Goal: Transaction & Acquisition: Purchase product/service

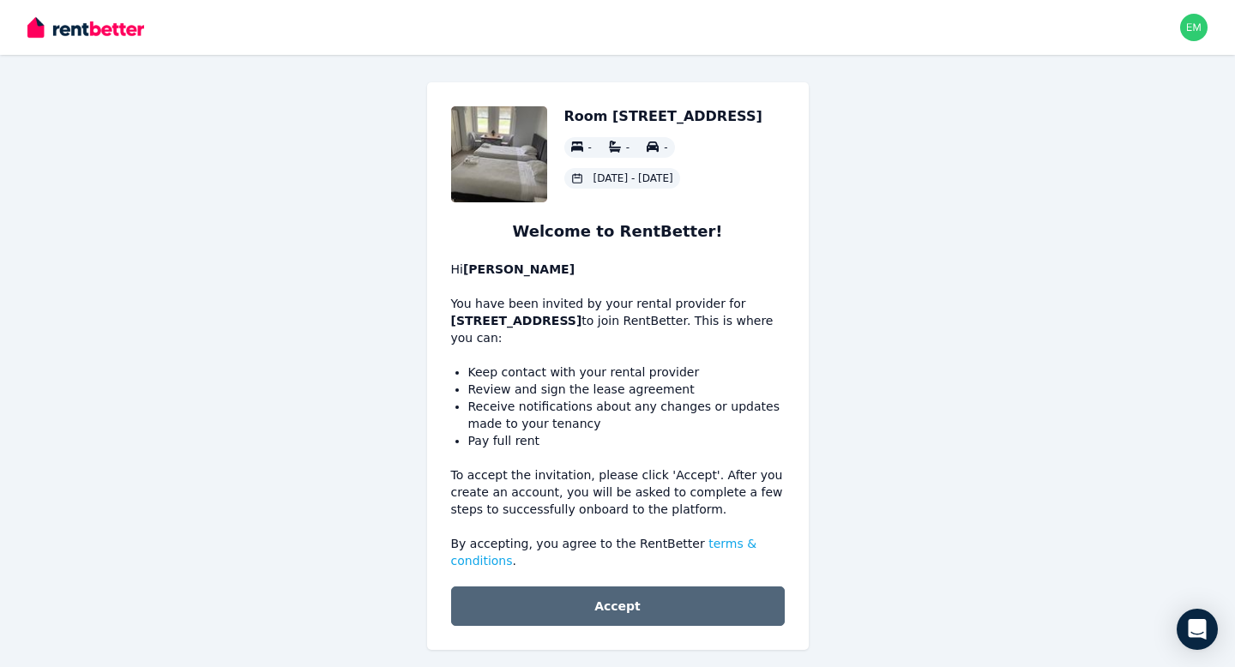
click at [616, 609] on button "Accept" at bounding box center [618, 605] width 334 height 39
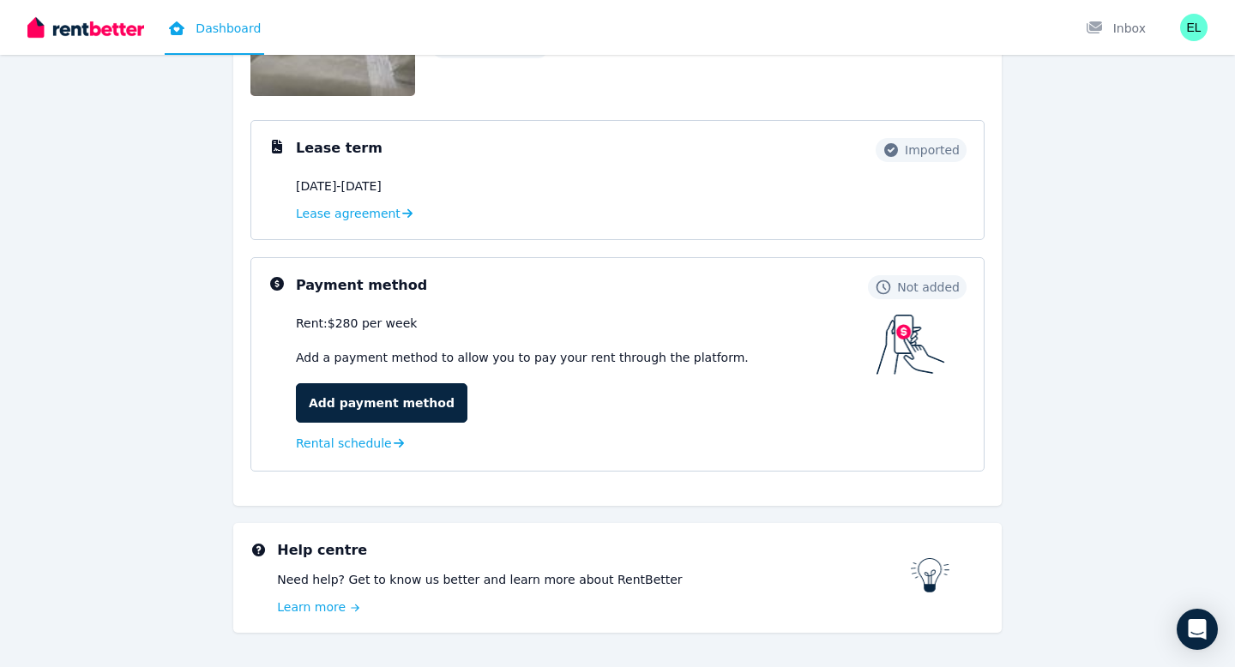
scroll to position [213, 0]
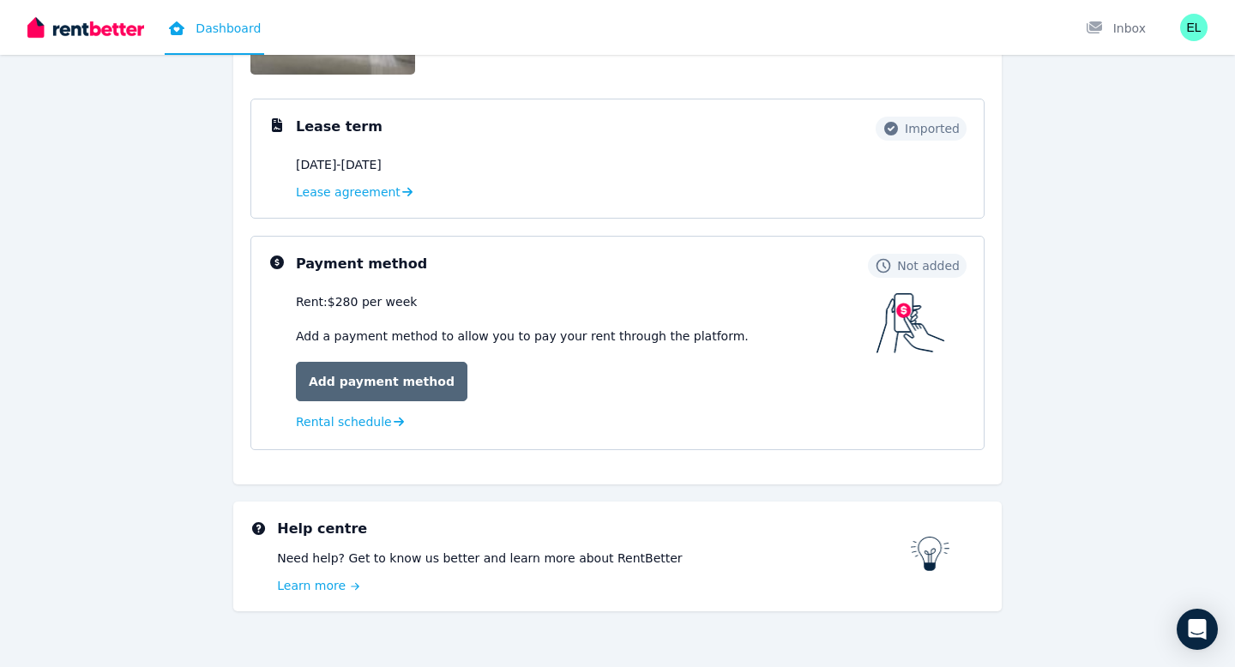
click at [400, 375] on link "Add payment method" at bounding box center [381, 381] width 171 height 39
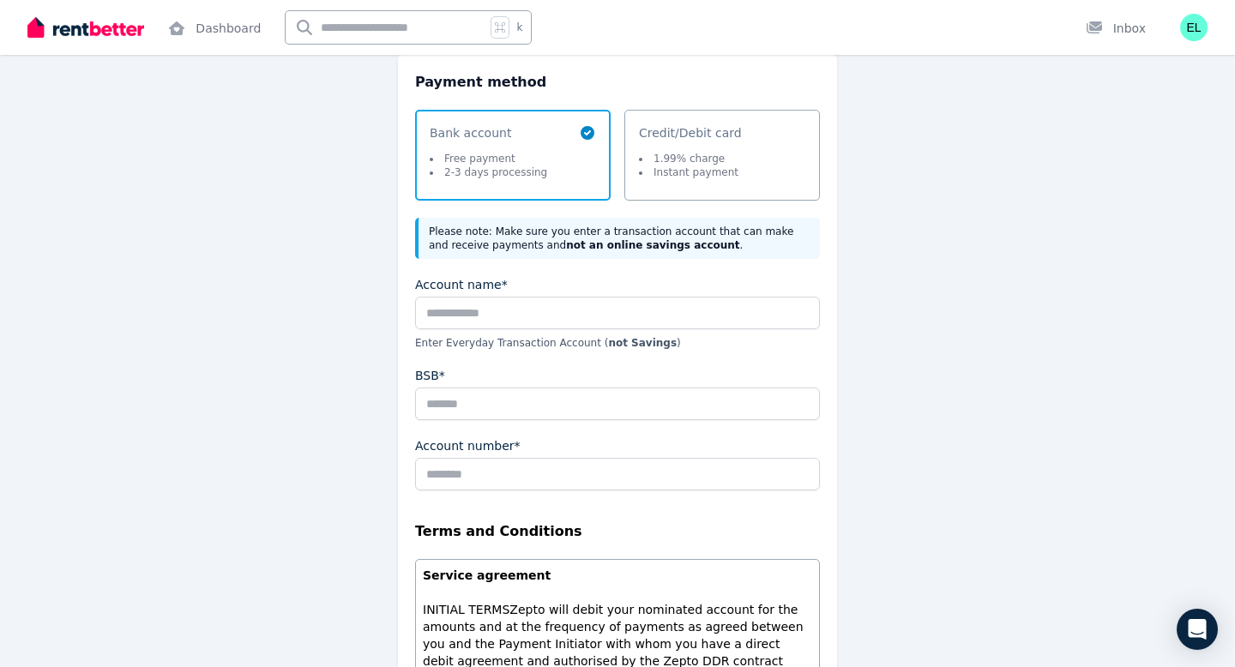
scroll to position [208, 0]
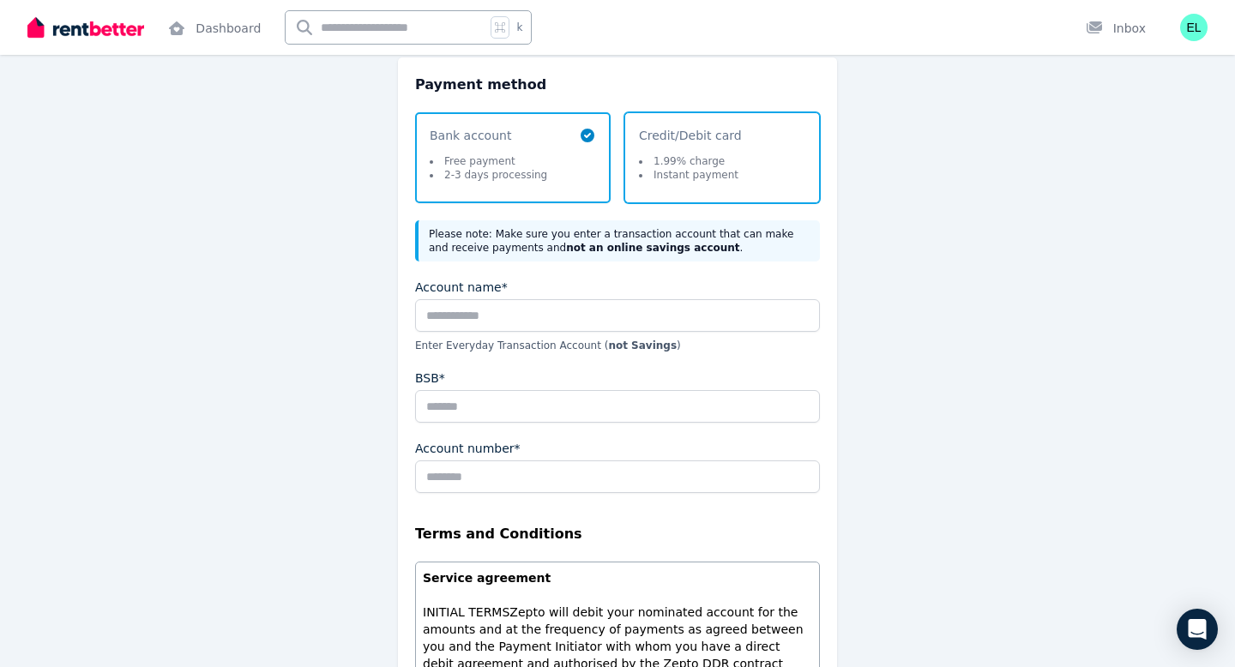
click at [682, 137] on span "Credit/Debit card" at bounding box center [690, 135] width 103 height 17
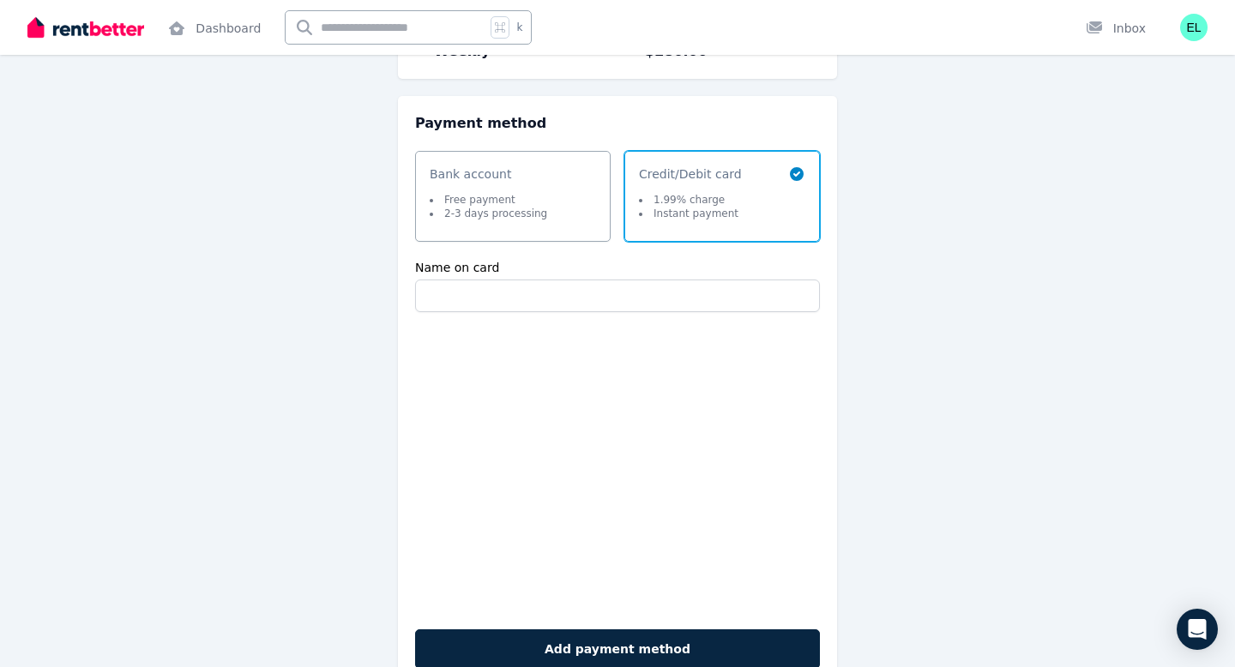
scroll to position [268, 0]
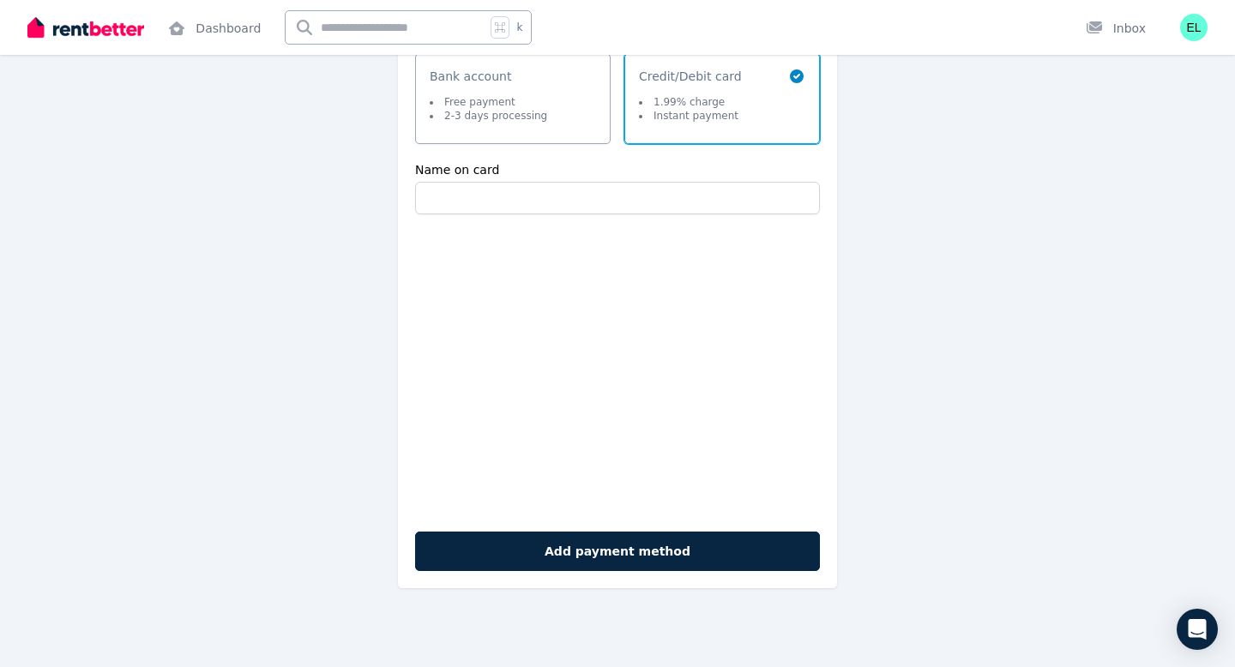
click at [485, 102] on li "Free payment" at bounding box center [488, 102] width 117 height 14
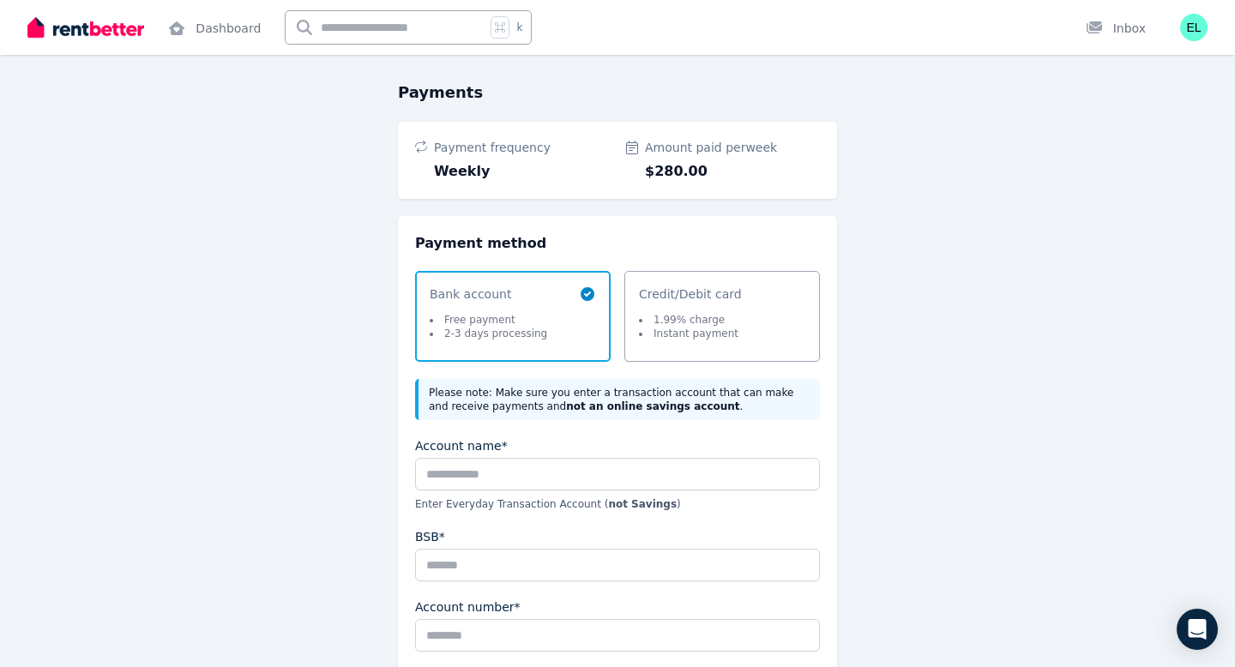
scroll to position [0, 0]
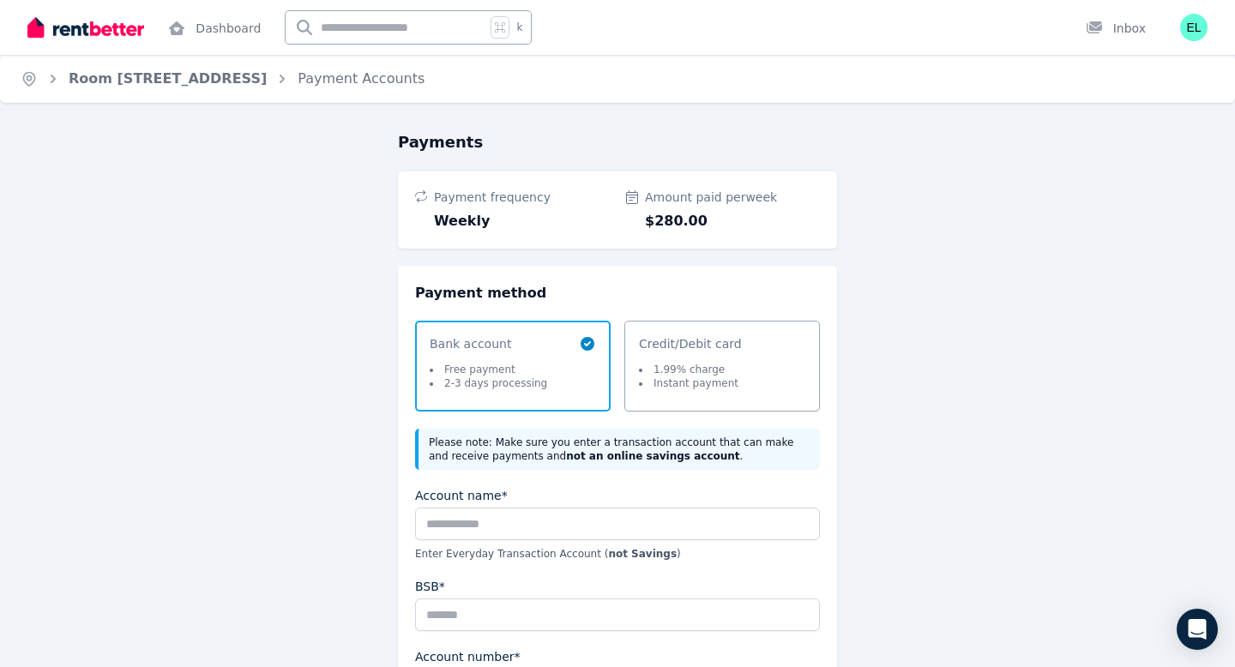
click at [695, 358] on span "Credit/Debit card 1.99% charge Instant payment" at bounding box center [690, 366] width 103 height 62
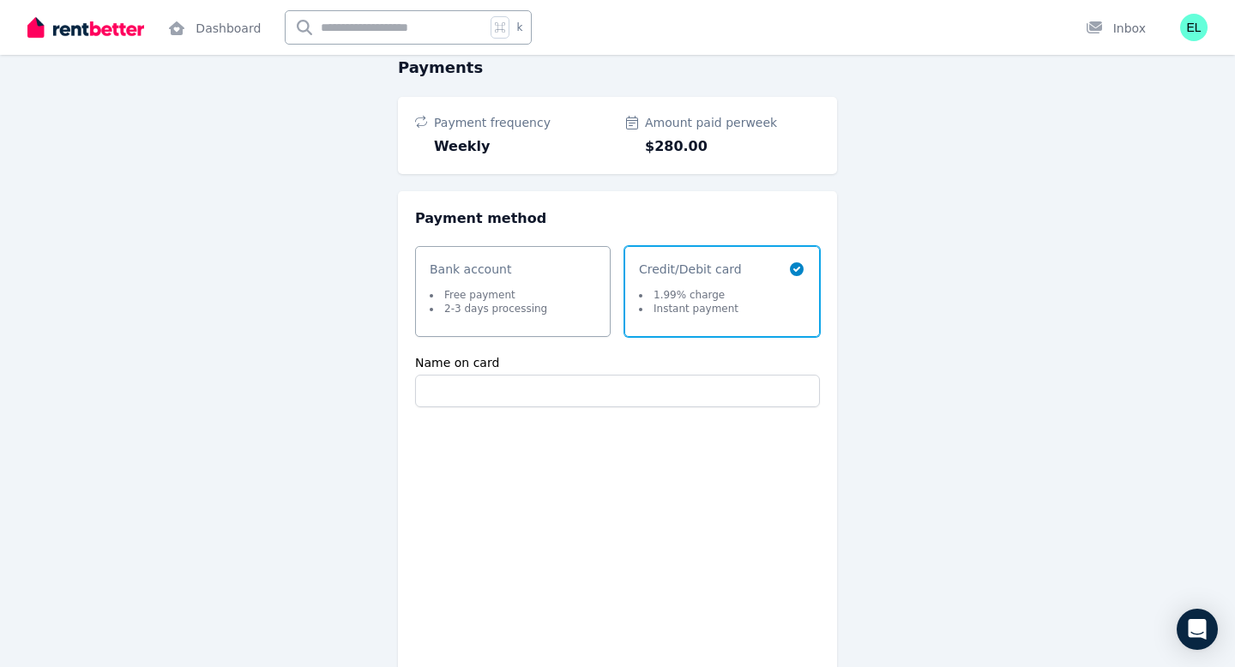
scroll to position [79, 0]
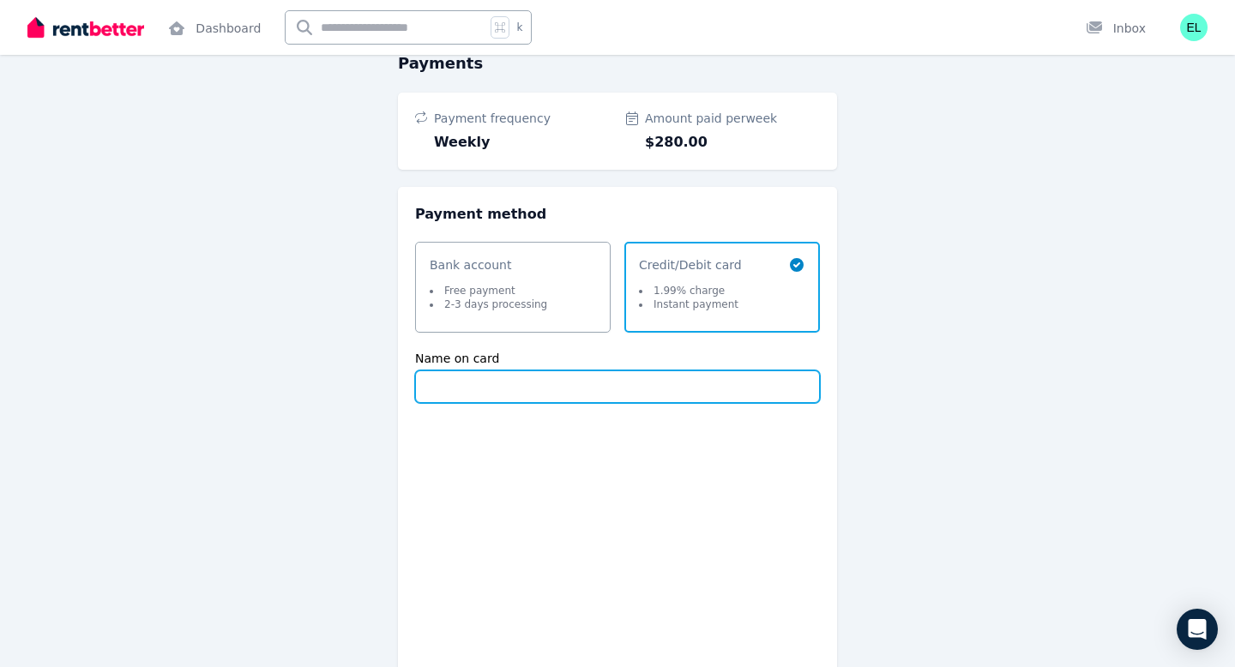
click at [632, 393] on input "Name on card" at bounding box center [617, 386] width 405 height 33
type input "**********"
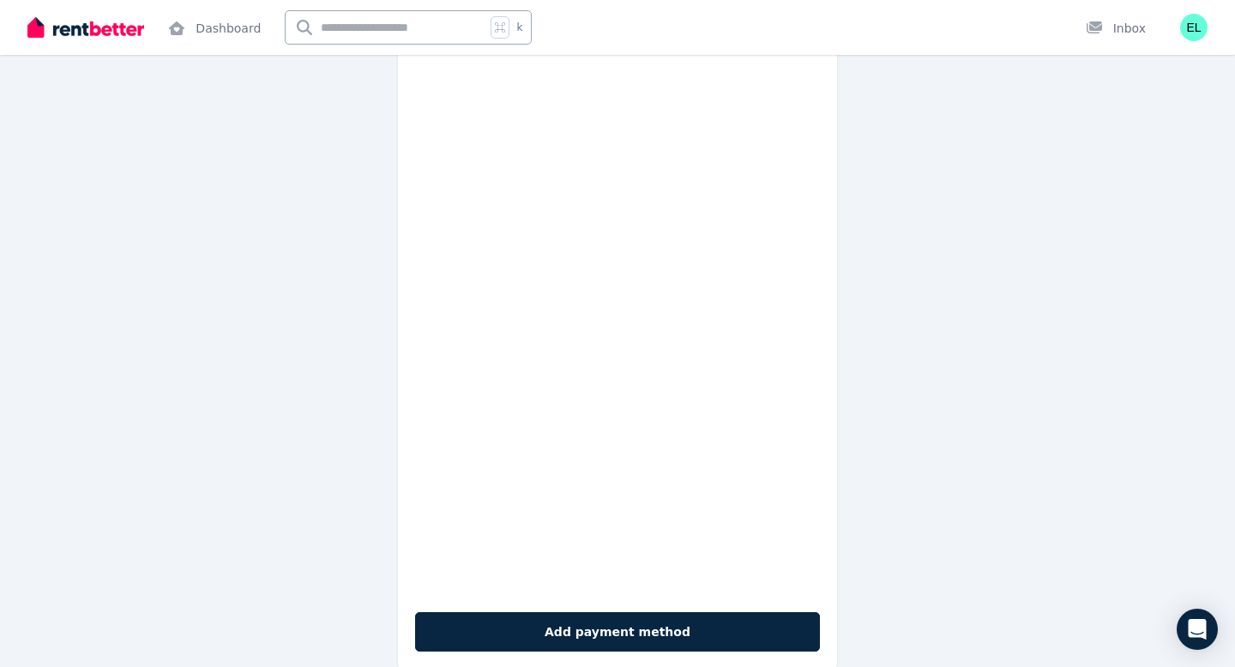
scroll to position [451, 0]
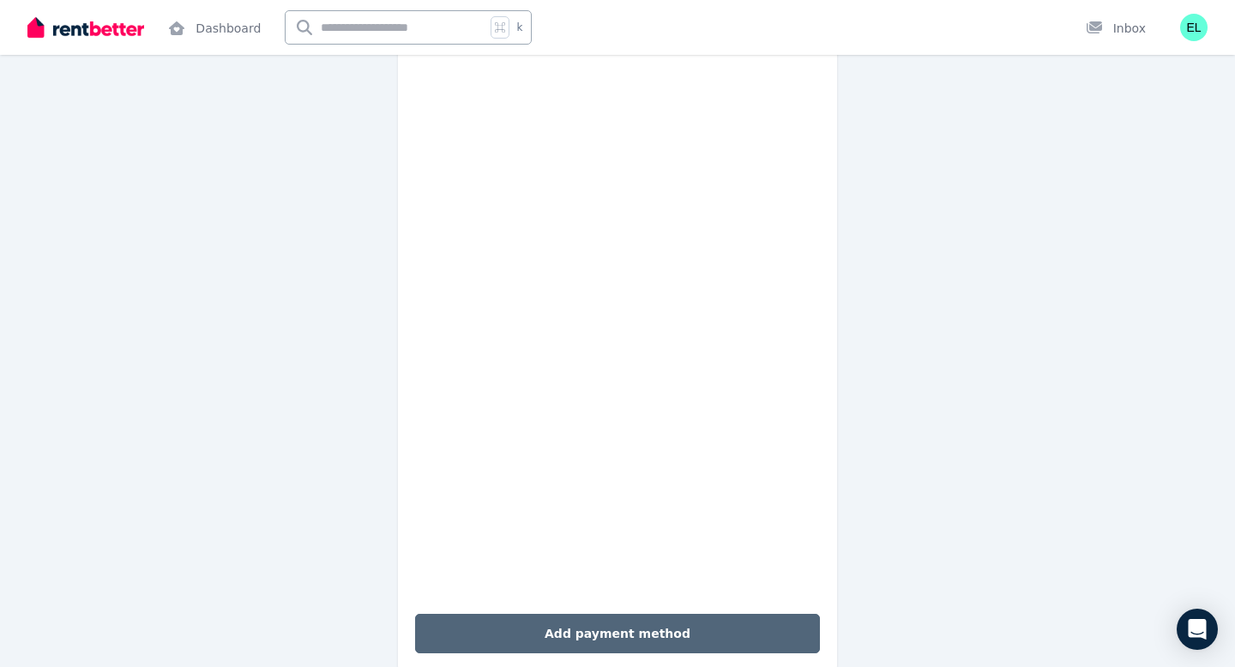
click at [618, 636] on button "Add payment method" at bounding box center [617, 633] width 405 height 39
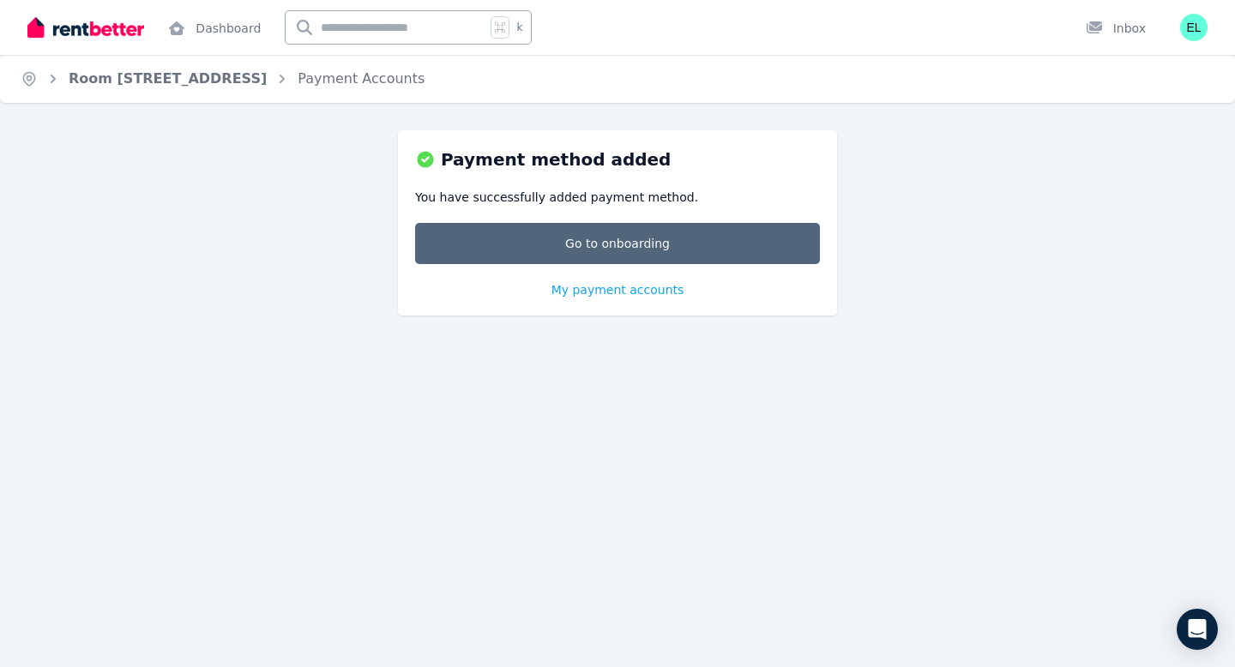
click at [623, 246] on link "Go to onboarding" at bounding box center [617, 243] width 405 height 41
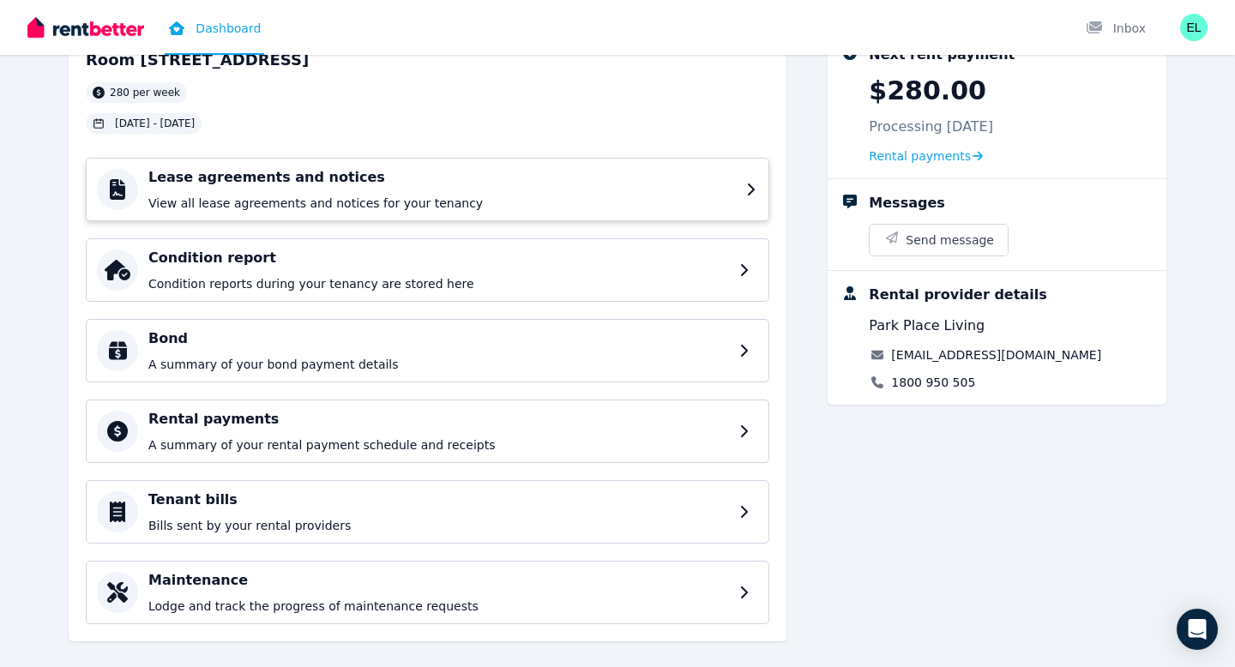
scroll to position [139, 0]
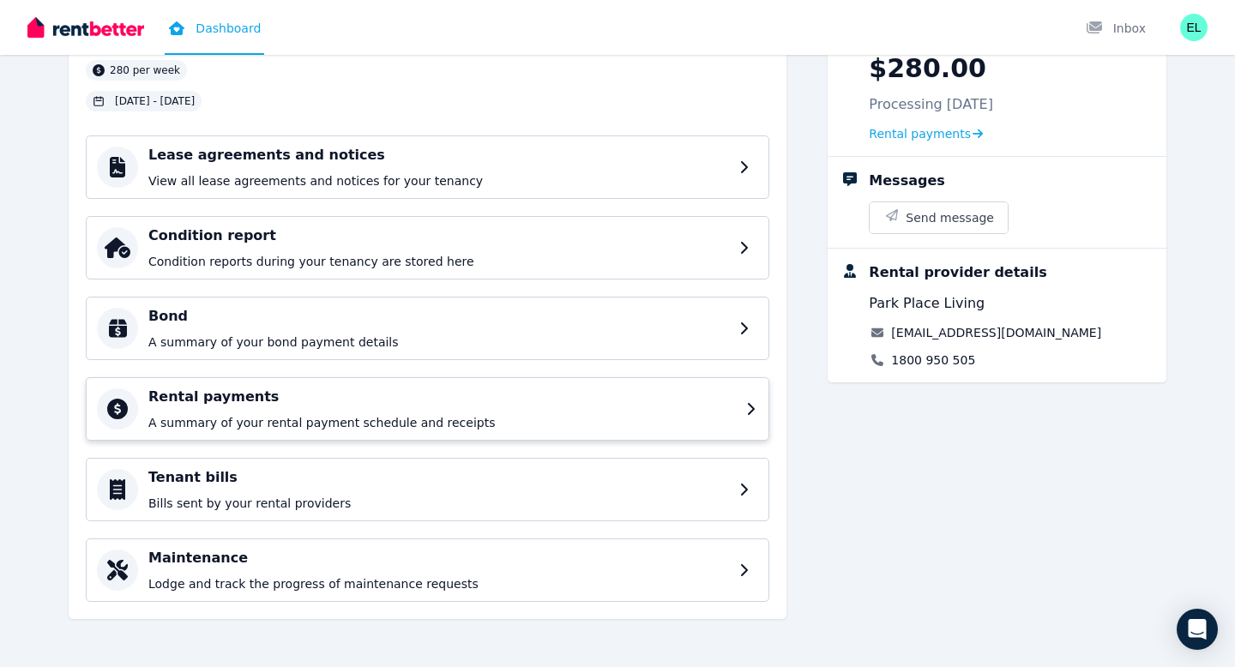
click at [350, 412] on div "Rental payments A summary of your rental payment schedule and receipts" at bounding box center [441, 409] width 587 height 45
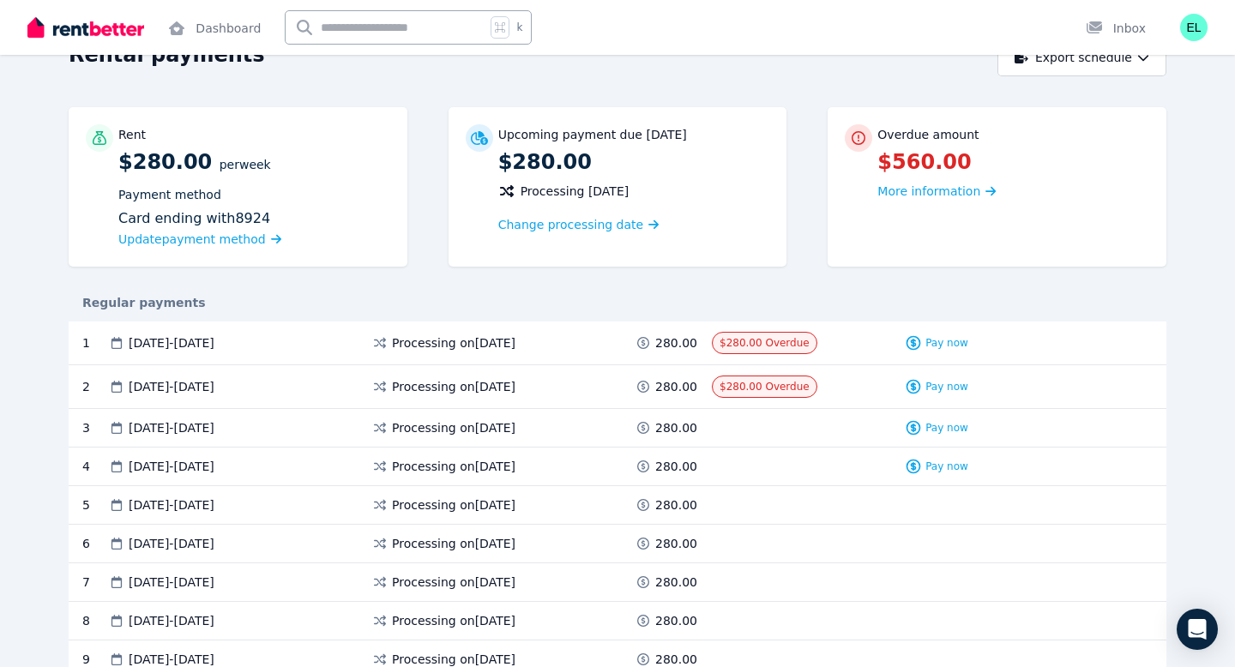
scroll to position [98, 0]
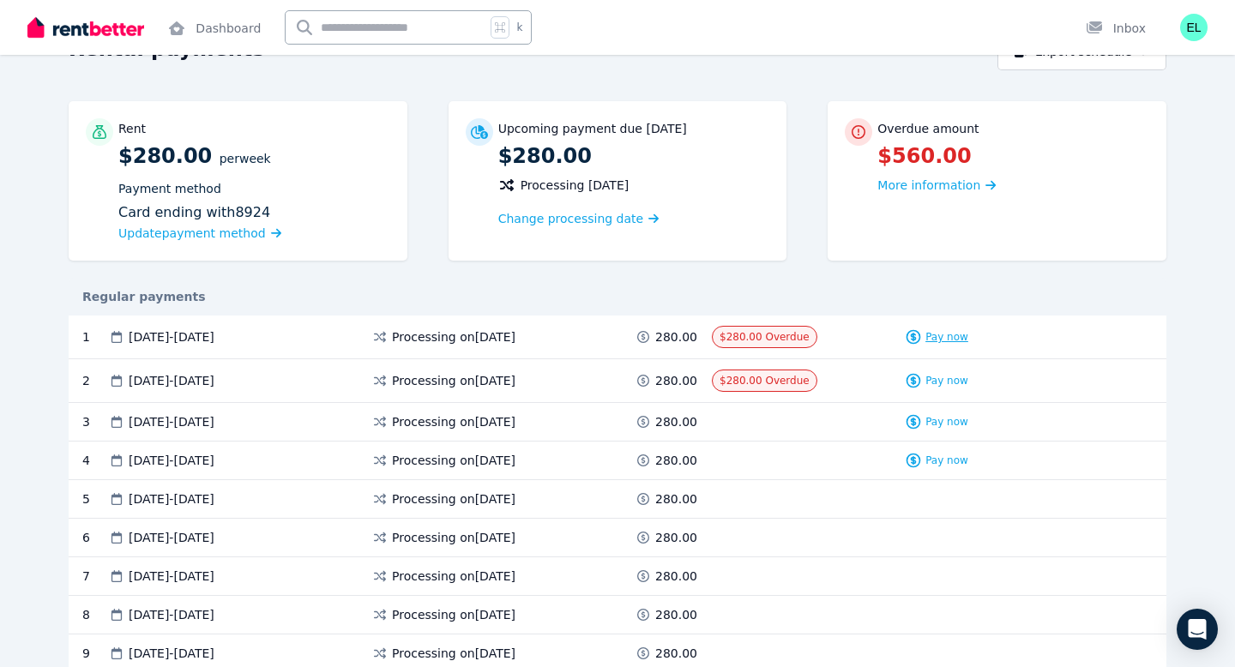
click at [959, 336] on span "Pay now" at bounding box center [946, 337] width 43 height 14
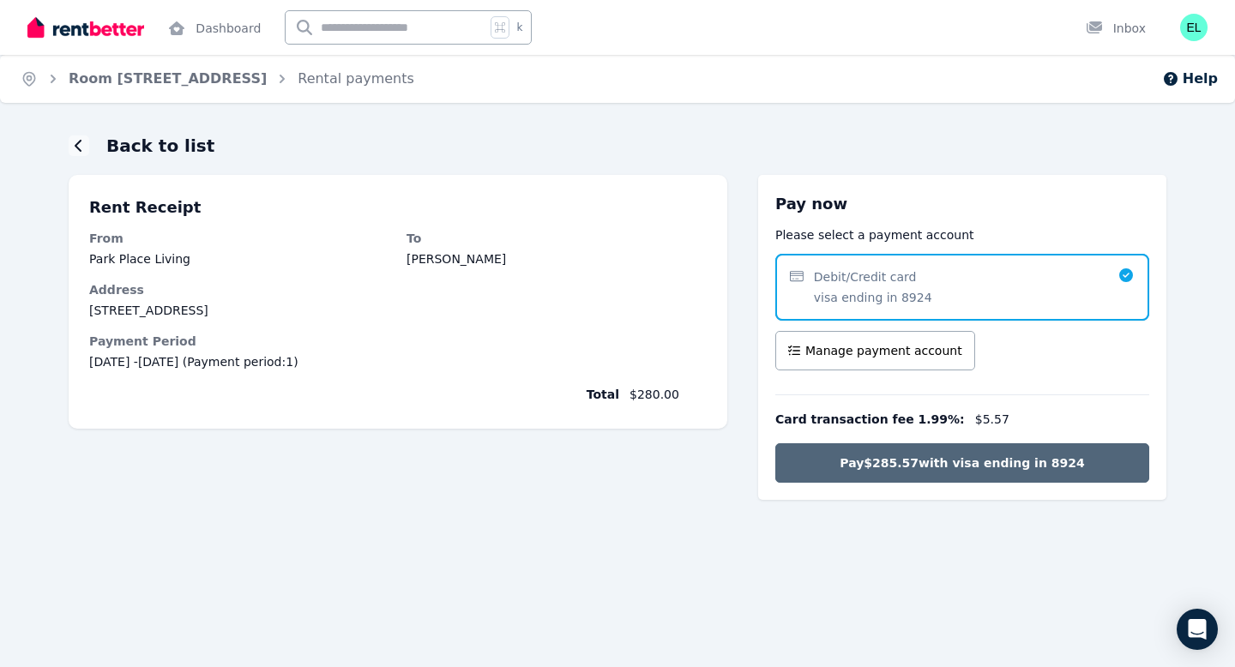
click at [960, 462] on span "Pay $285.57 with visa ending in 8924" at bounding box center [961, 462] width 244 height 17
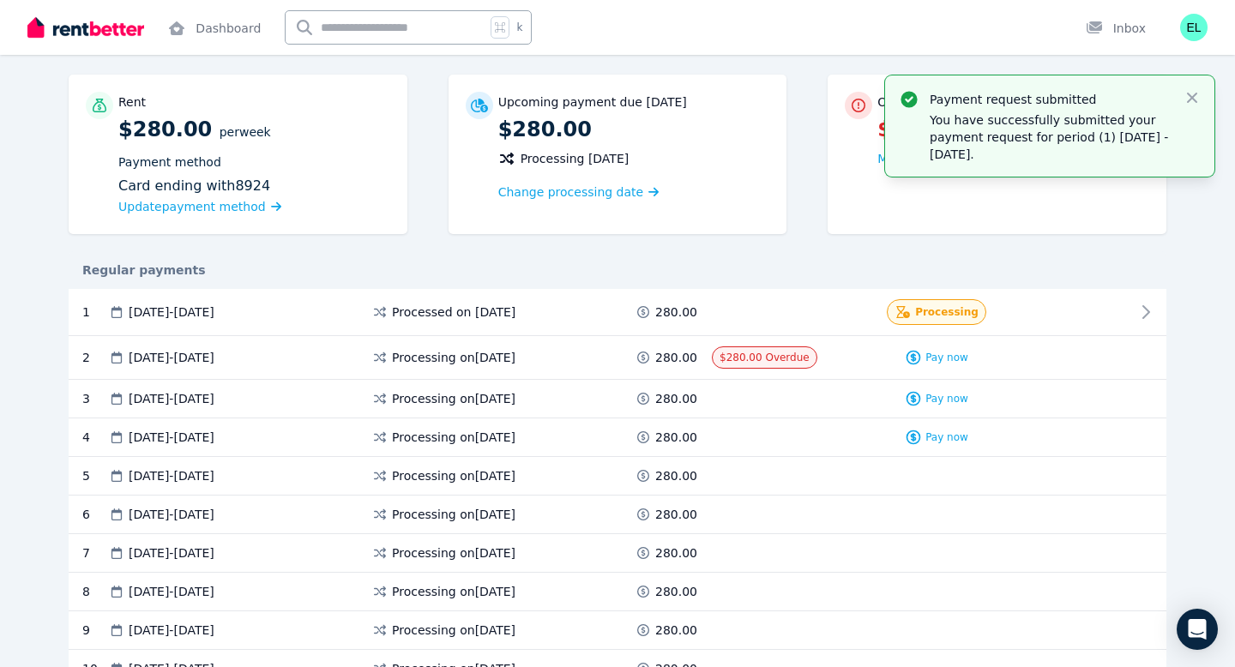
scroll to position [125, 0]
click at [944, 358] on span "Pay now" at bounding box center [946, 357] width 43 height 14
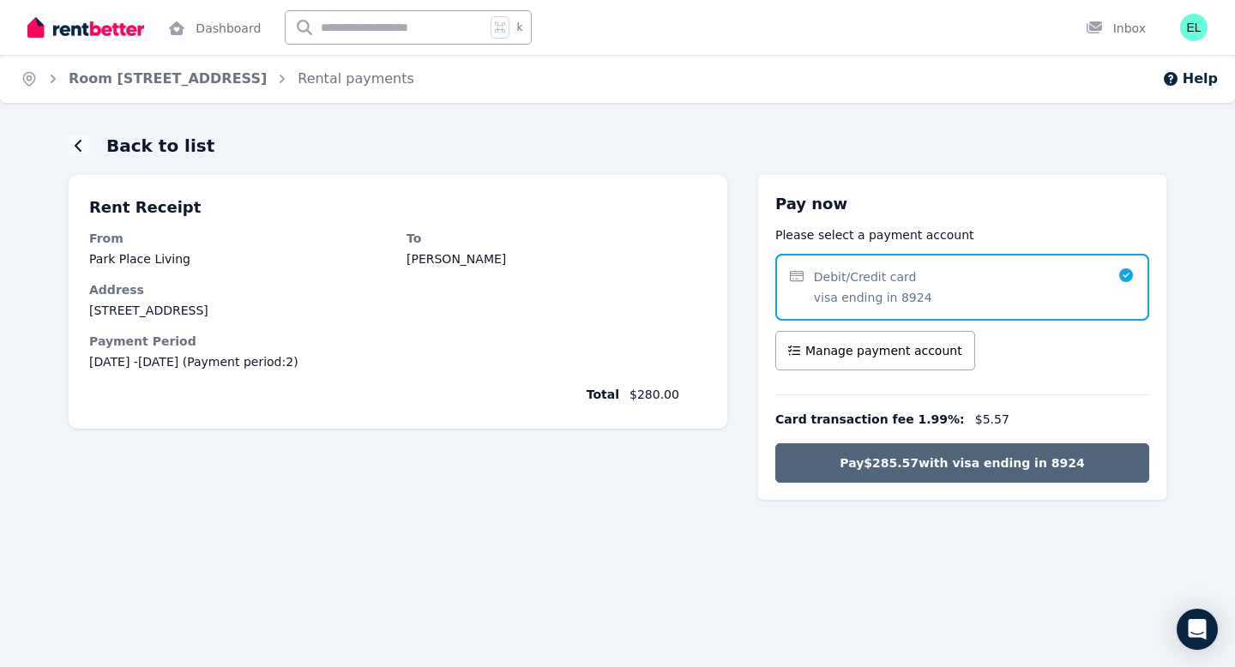
click at [958, 467] on span "Pay $285.57 with visa ending in 8924" at bounding box center [961, 462] width 244 height 17
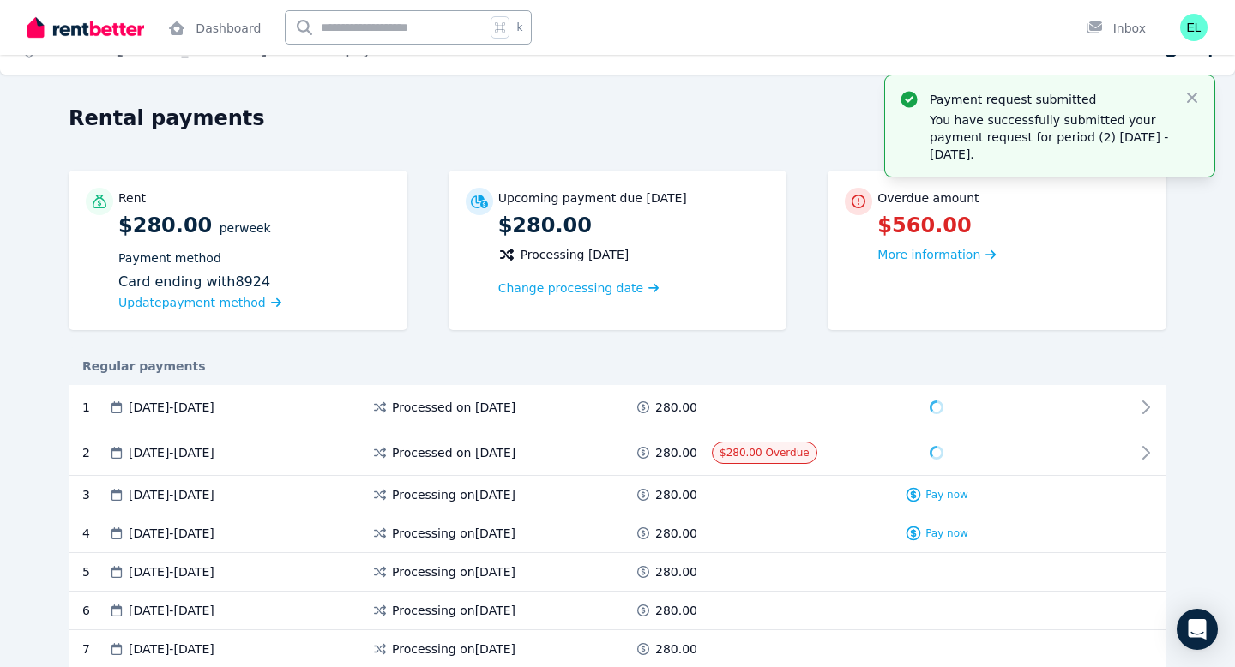
scroll to position [32, 0]
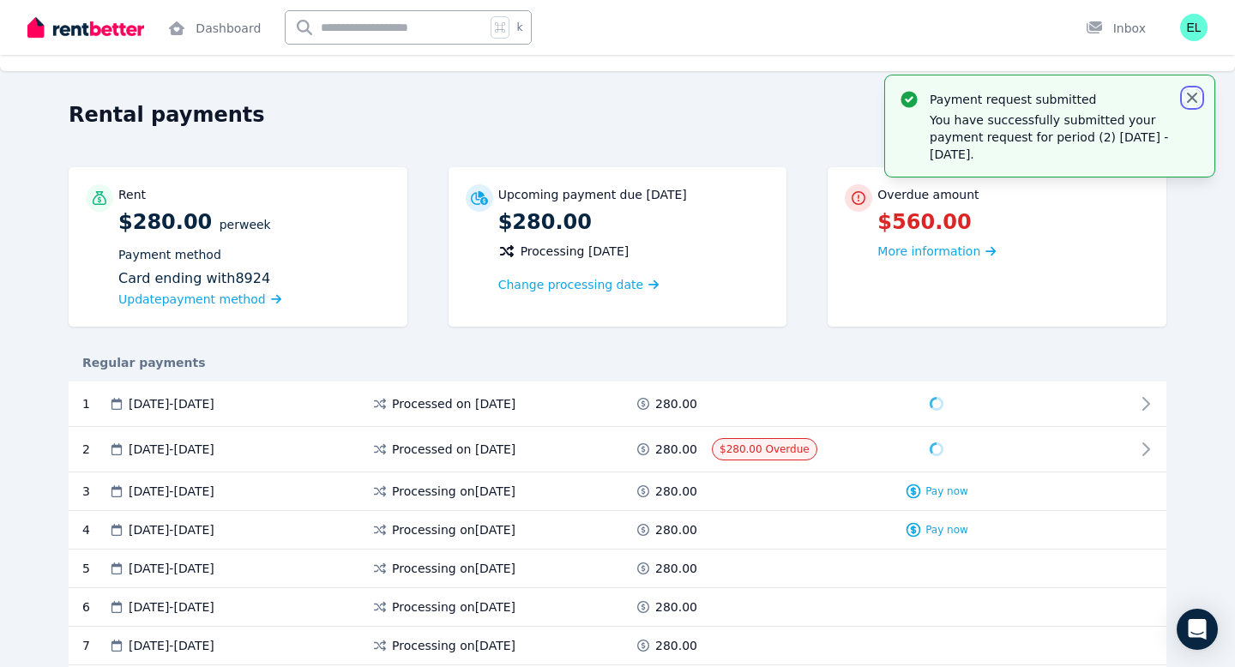
click at [1194, 93] on icon "button" at bounding box center [1191, 97] width 17 height 17
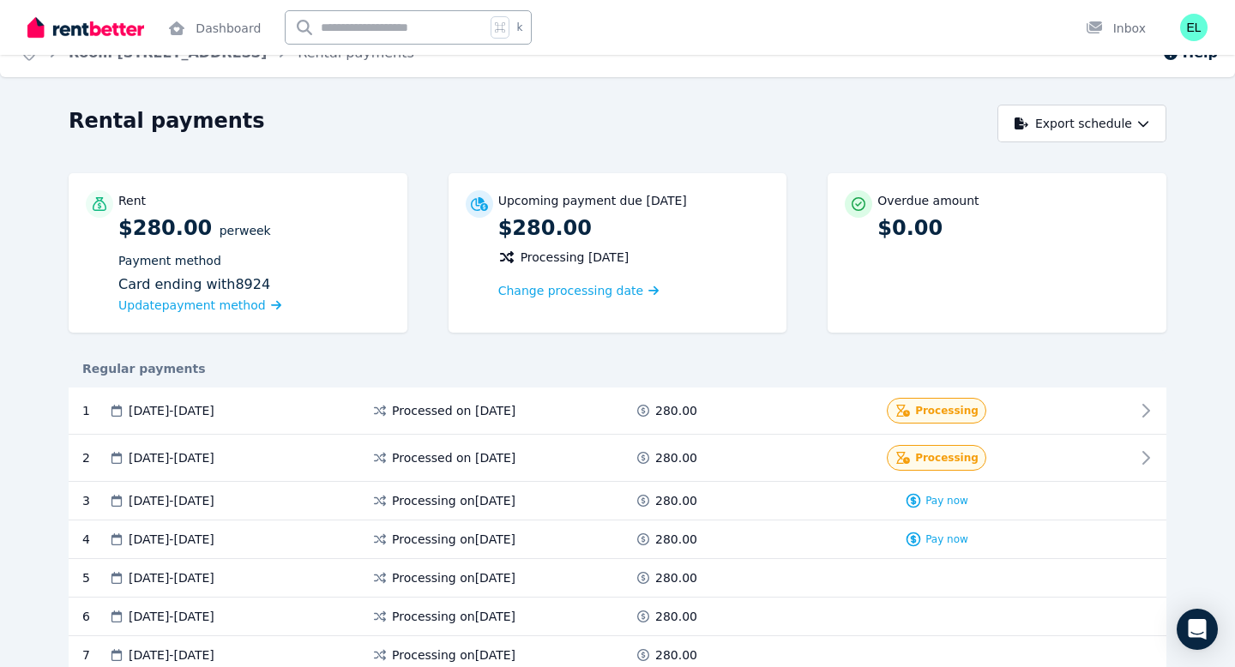
scroll to position [0, 0]
